Goal: Information Seeking & Learning: Stay updated

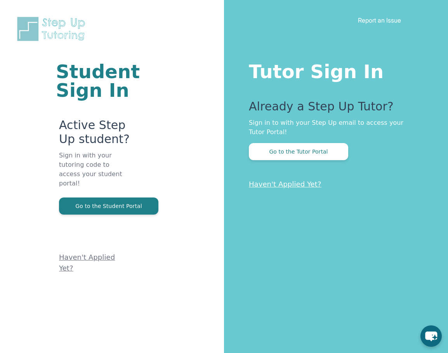
click at [277, 184] on link "Haven't Applied Yet?" at bounding box center [285, 184] width 73 height 8
click at [216, 112] on div "Student Sign In Active Step Up student? Sign in with your tutoring code to acce…" at bounding box center [112, 176] width 224 height 353
click at [283, 159] on button "Go to the Tutor Portal" at bounding box center [298, 151] width 99 height 17
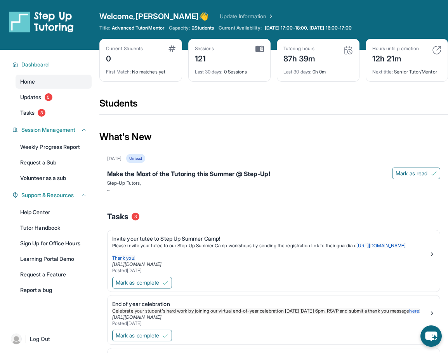
click at [242, 14] on link "Update Information" at bounding box center [247, 16] width 54 height 8
click at [38, 101] on link "Updates 5" at bounding box center [54, 97] width 76 height 14
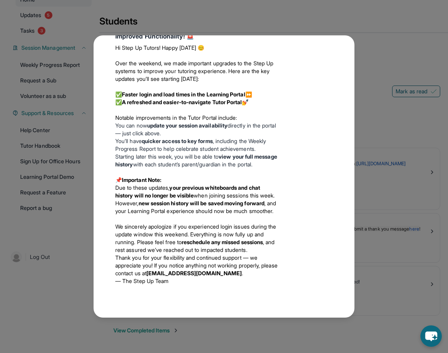
scroll to position [1019, 0]
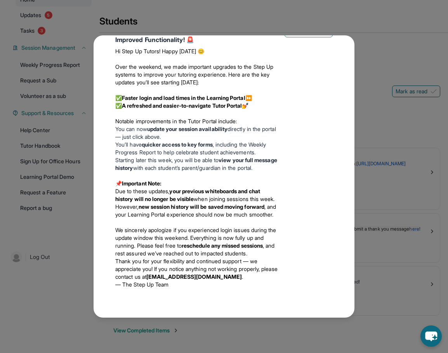
click at [376, 40] on div "Updates [DATE] Make the Most of the Tutoring this Summer @ Step-Up! Step-Up Tut…" at bounding box center [224, 176] width 448 height 353
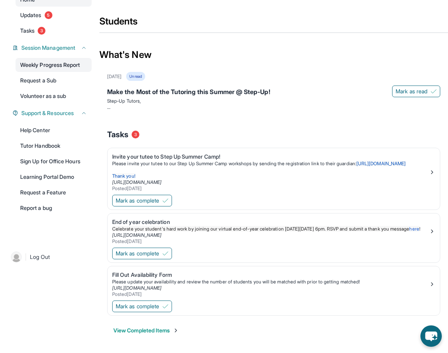
click at [47, 58] on link "Weekly Progress Report" at bounding box center [54, 65] width 76 height 14
click at [47, 109] on span "Support & Resources" at bounding box center [47, 113] width 52 height 8
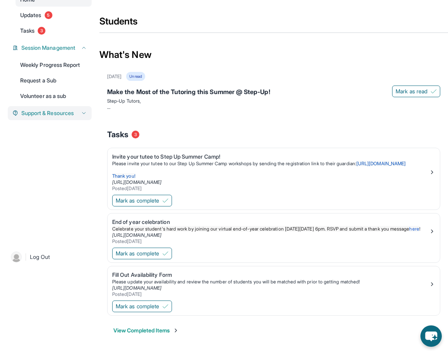
click at [47, 109] on span "Support & Resources" at bounding box center [47, 113] width 52 height 8
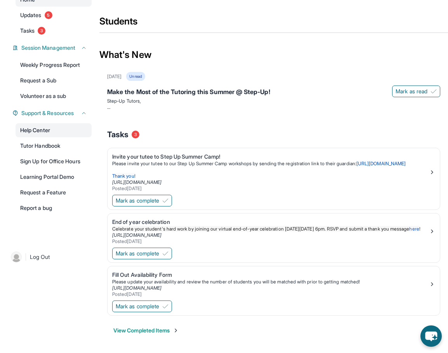
click at [48, 123] on link "Help Center" at bounding box center [54, 130] width 76 height 14
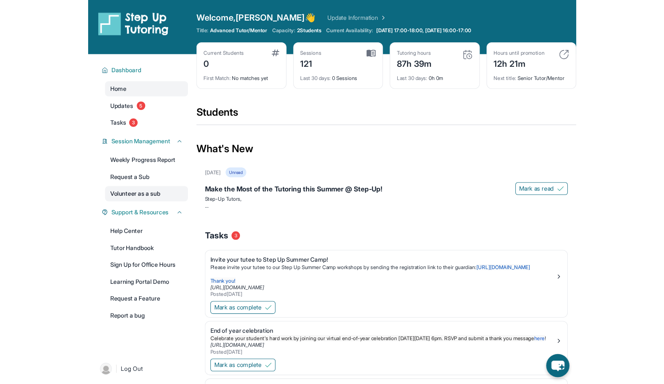
scroll to position [0, 0]
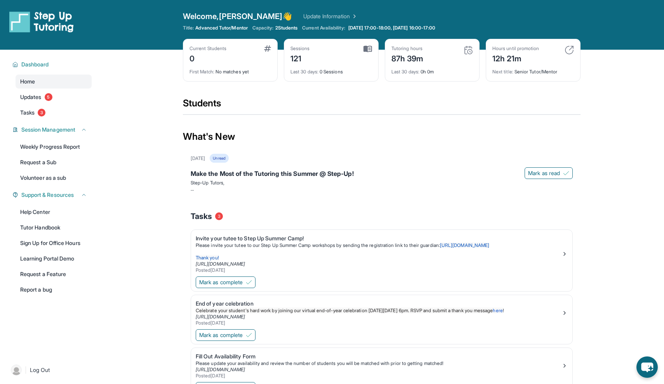
click at [312, 69] on span "Last 30 days :" at bounding box center [304, 72] width 28 height 6
click at [40, 201] on div "Support & Resources" at bounding box center [50, 195] width 84 height 14
click at [228, 157] on div "Unread" at bounding box center [219, 158] width 19 height 9
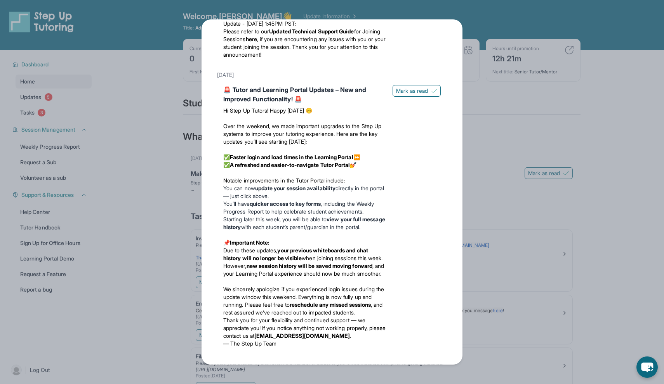
scroll to position [987, 0]
click at [534, 122] on div "Updates [DATE] Make the Most of the Tutoring this Summer @ Step-Up! Step-Up Tut…" at bounding box center [332, 192] width 664 height 384
